Goal: Information Seeking & Learning: Find specific fact

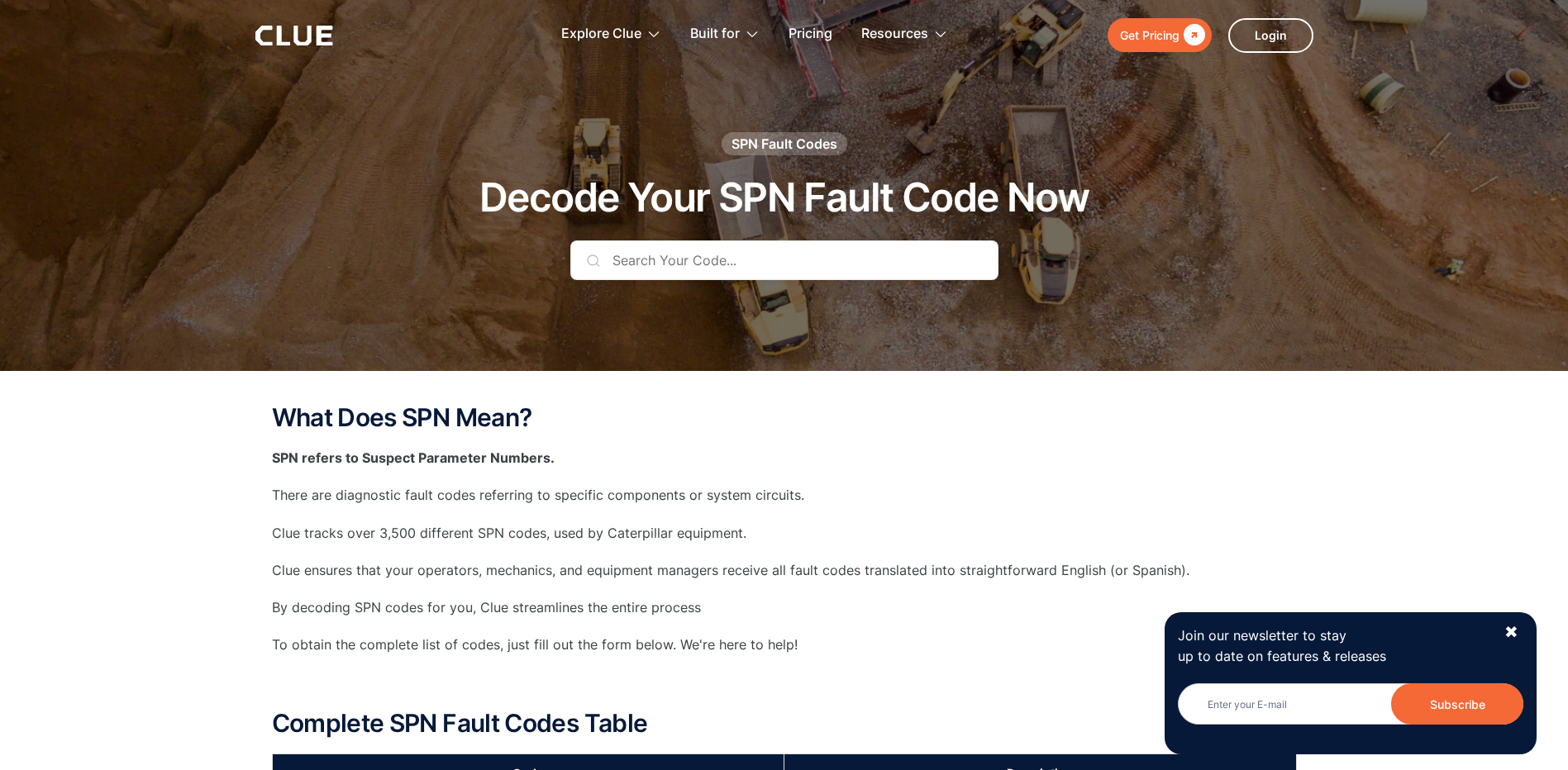
click at [702, 260] on input "text" at bounding box center [784, 260] width 428 height 40
paste input "SPN-521504"
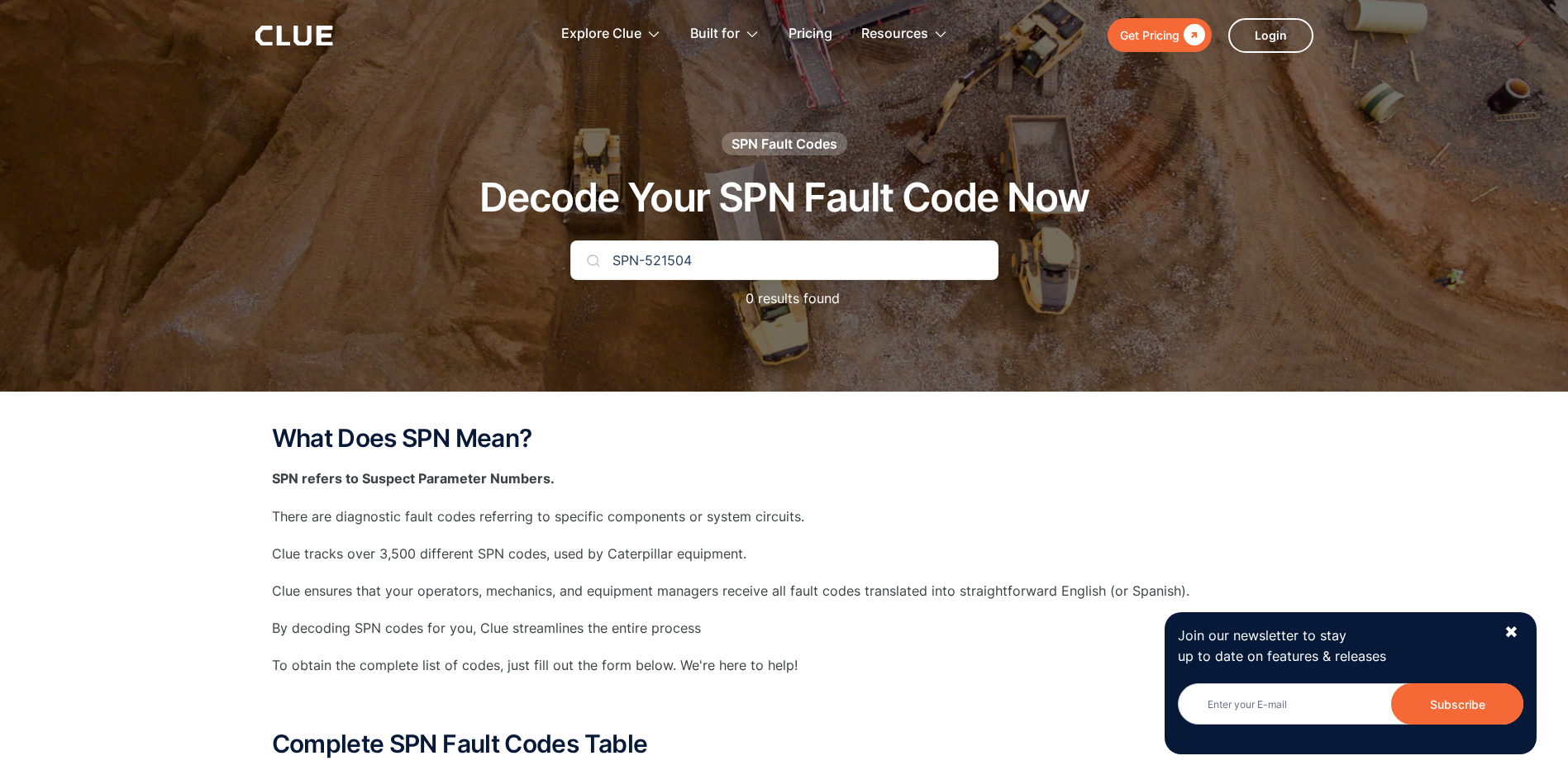
drag, startPoint x: 644, startPoint y: 259, endPoint x: 552, endPoint y: 247, distance: 92.8
click at [552, 247] on div "SPN Fault Codes Decode Your SPN Fault Code Now SPN-521504 0 results found" at bounding box center [784, 229] width 975 height 193
type input "521504"
drag, startPoint x: 582, startPoint y: 259, endPoint x: 481, endPoint y: 240, distance: 102.8
click at [483, 241] on div "SPN Fault Codes Decode Your SPN Fault Code Now 521504 0 results found" at bounding box center [784, 229] width 975 height 193
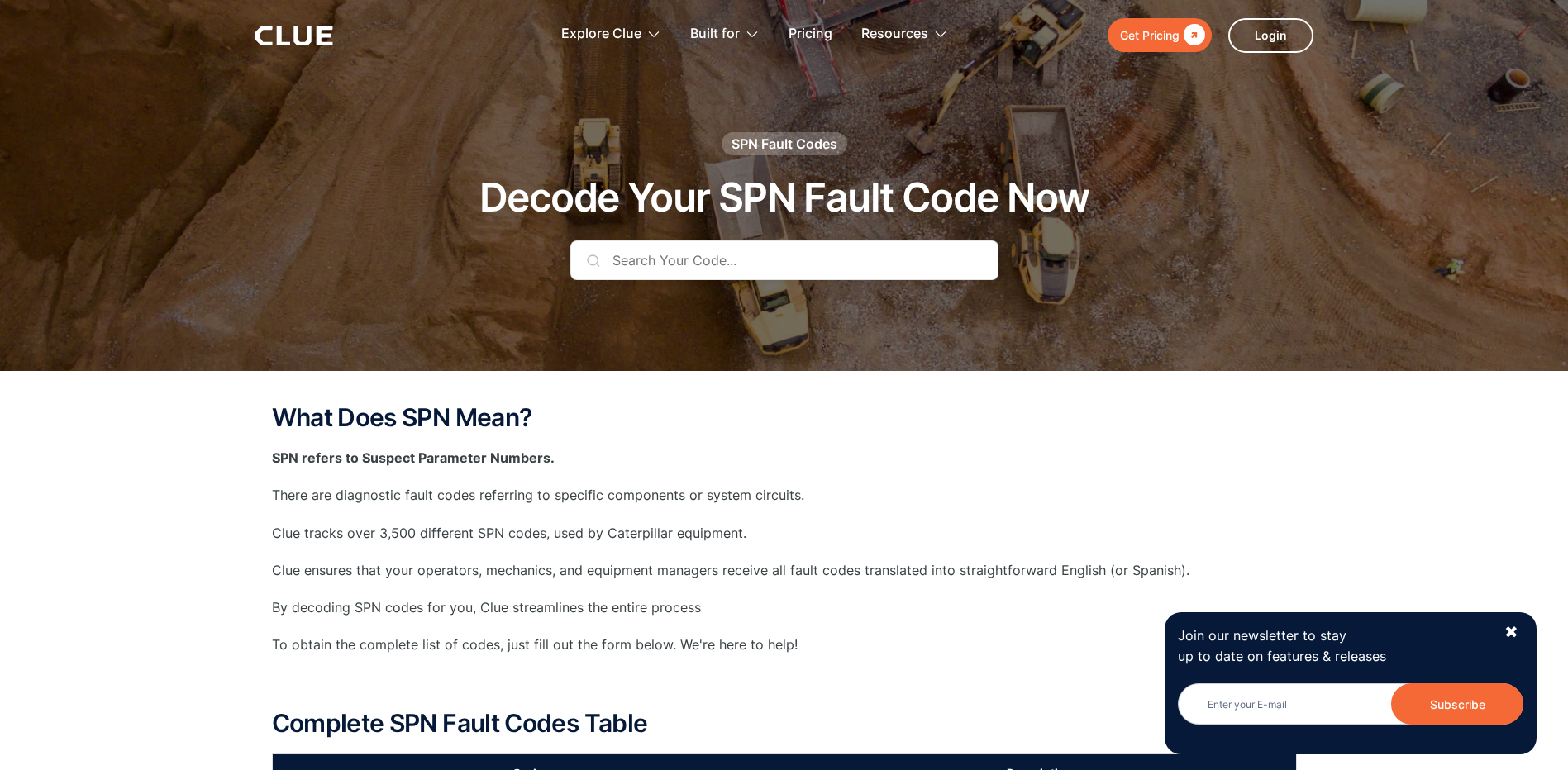
paste input "SPN-521504"
type input "SPN-521504"
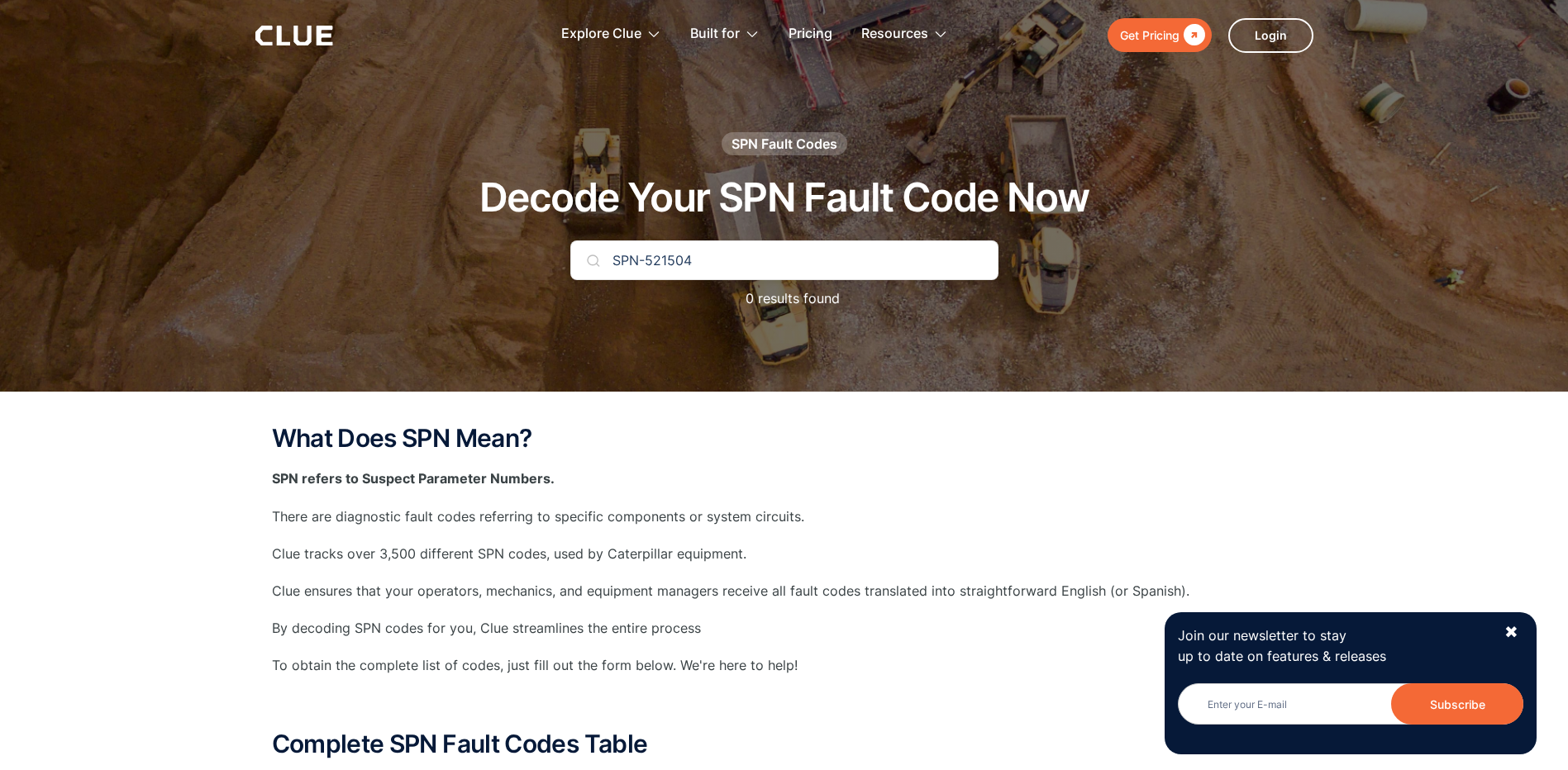
drag, startPoint x: 649, startPoint y: 250, endPoint x: 480, endPoint y: 231, distance: 170.1
click at [482, 231] on div "SPN Fault Codes Decode Your SPN Fault Code Now SPN-521504 0 results found" at bounding box center [784, 229] width 975 height 193
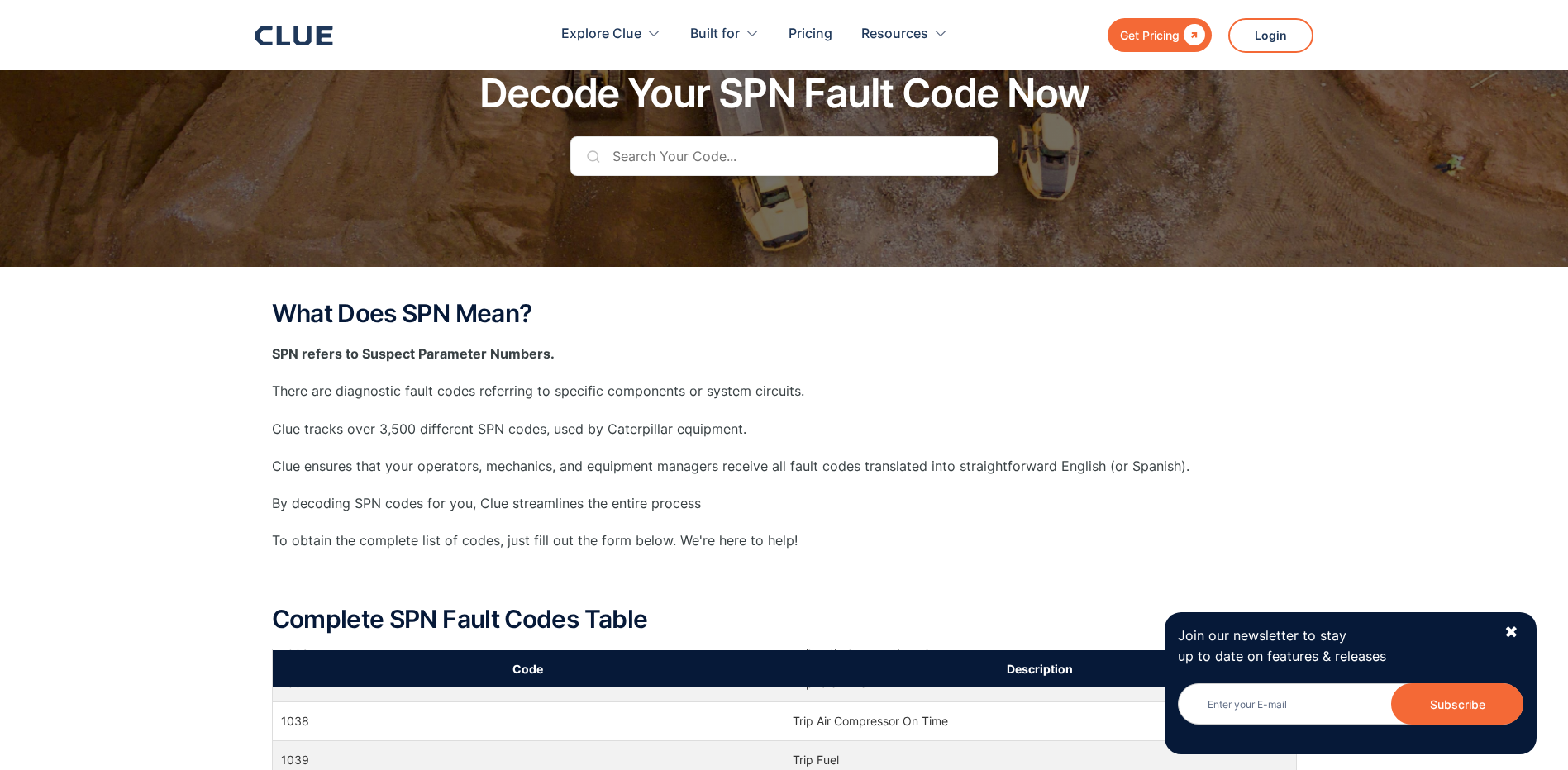
scroll to position [83, 0]
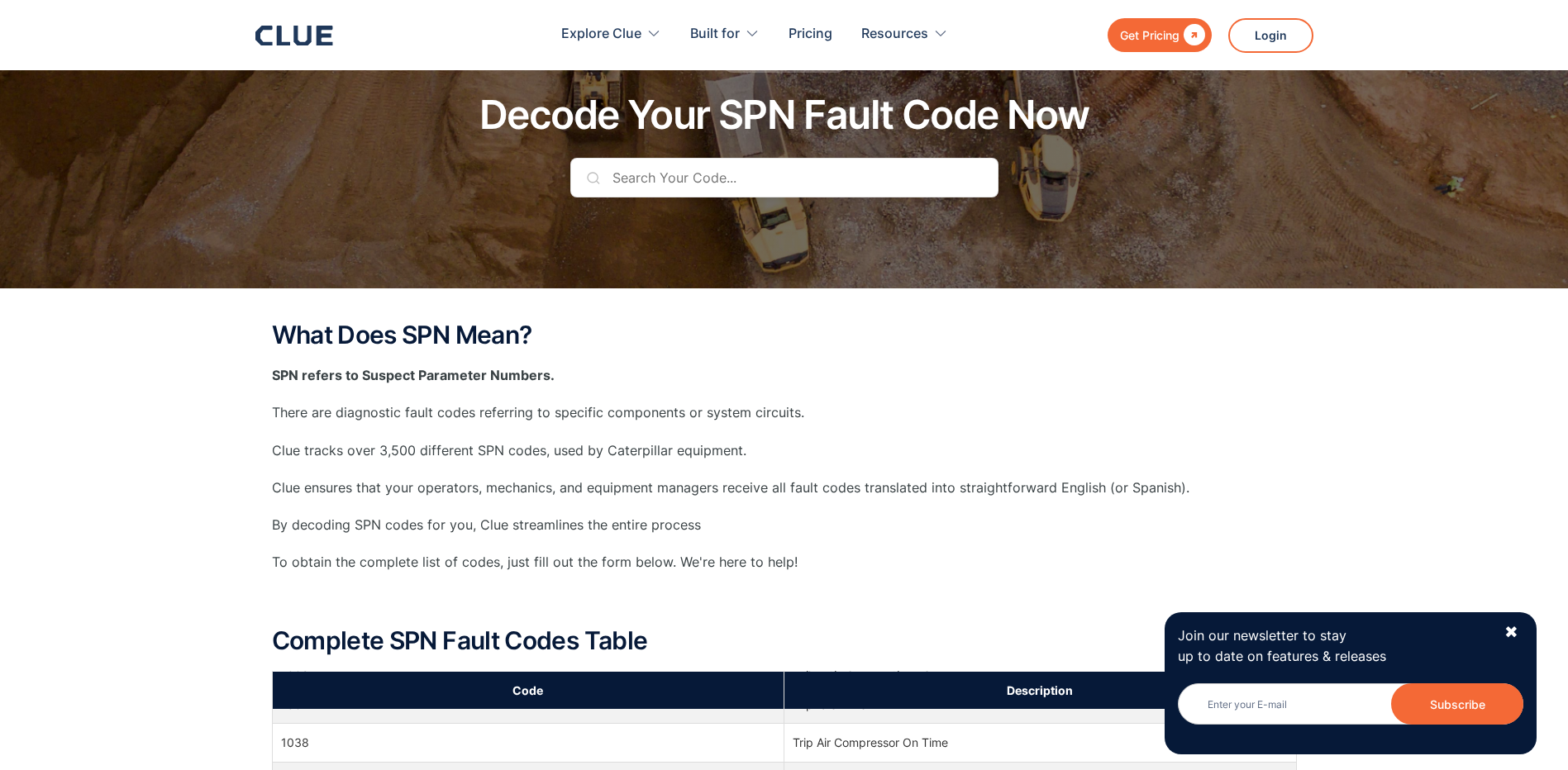
click at [614, 181] on input "text" at bounding box center [784, 177] width 428 height 40
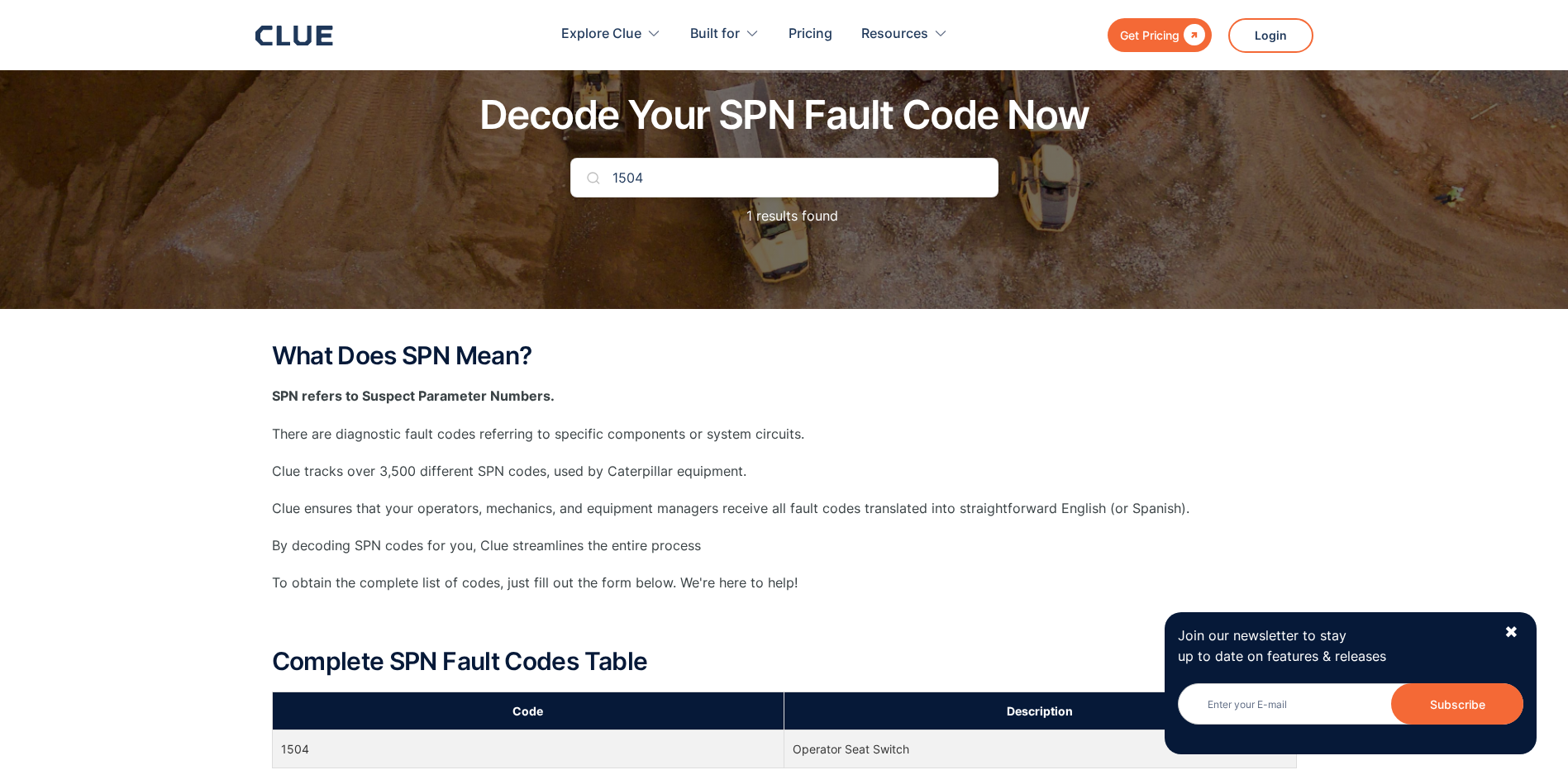
drag, startPoint x: 741, startPoint y: 189, endPoint x: 591, endPoint y: 185, distance: 150.1
click at [591, 185] on div "1504" at bounding box center [784, 177] width 428 height 40
click at [602, 177] on input "1504" at bounding box center [784, 177] width 428 height 40
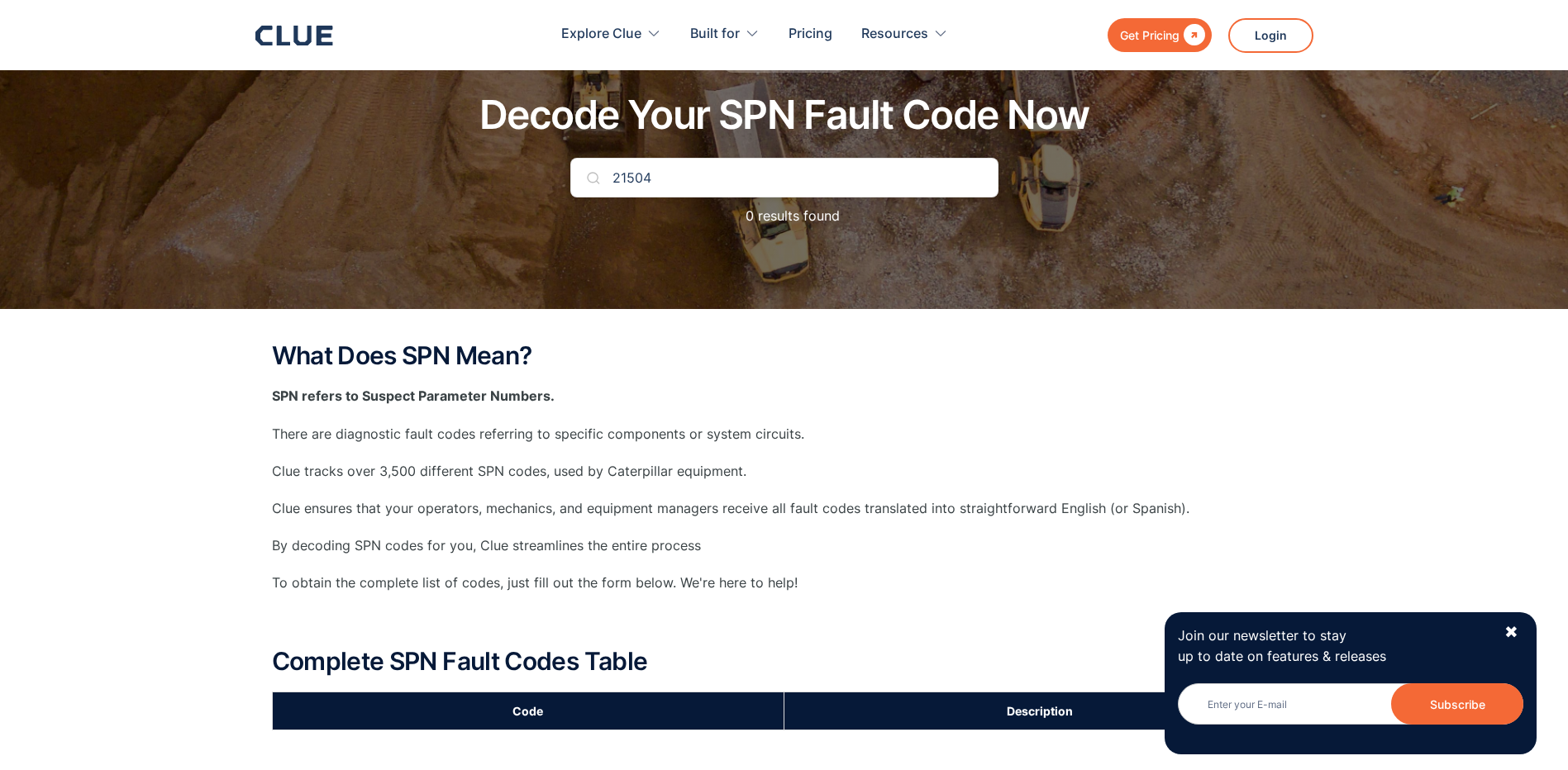
drag, startPoint x: 624, startPoint y: 177, endPoint x: 587, endPoint y: 180, distance: 37.1
click at [587, 180] on div "21504" at bounding box center [784, 177] width 428 height 40
type input "504"
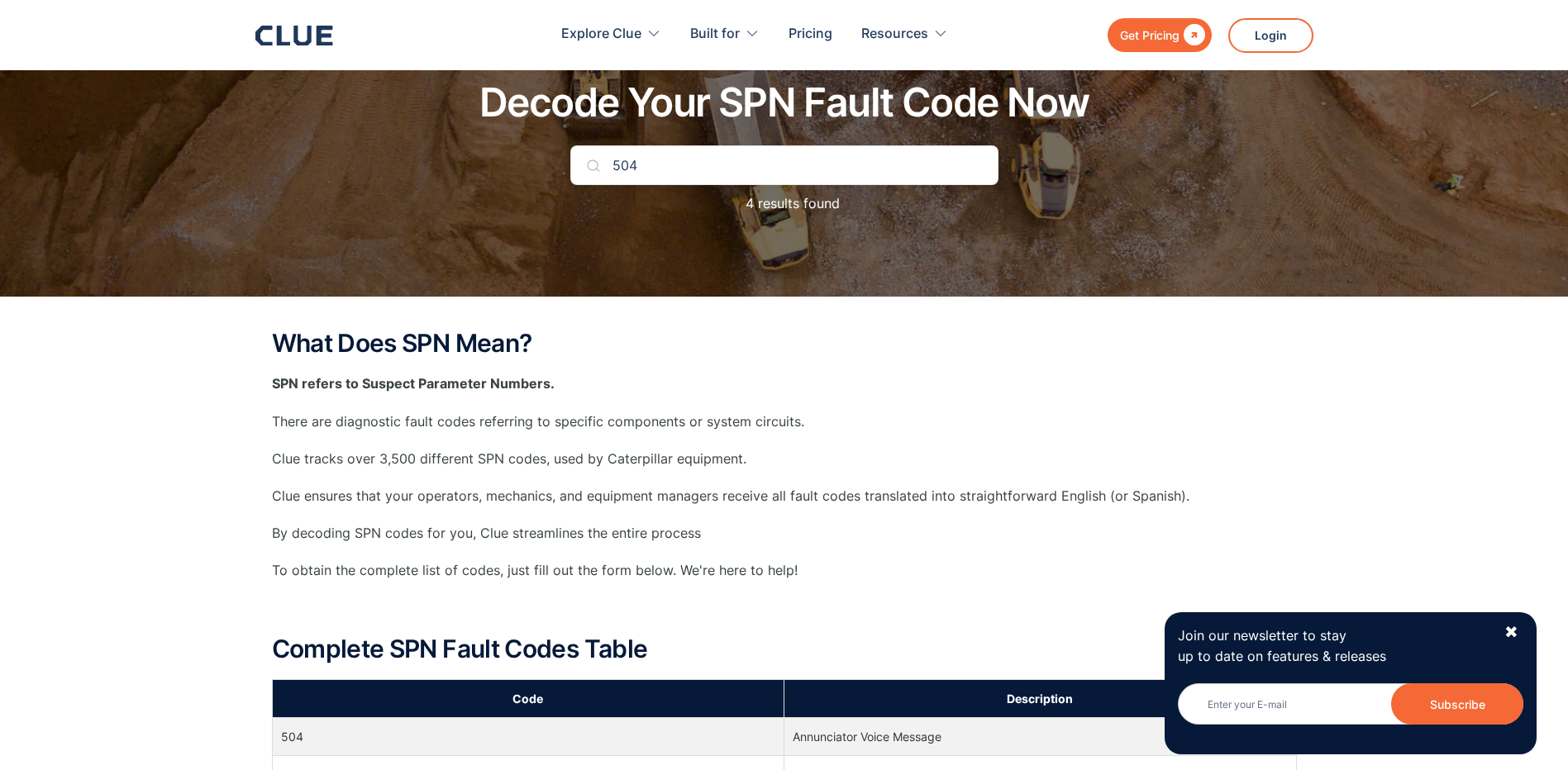
scroll to position [413, 0]
